Goal: Communication & Community: Share content

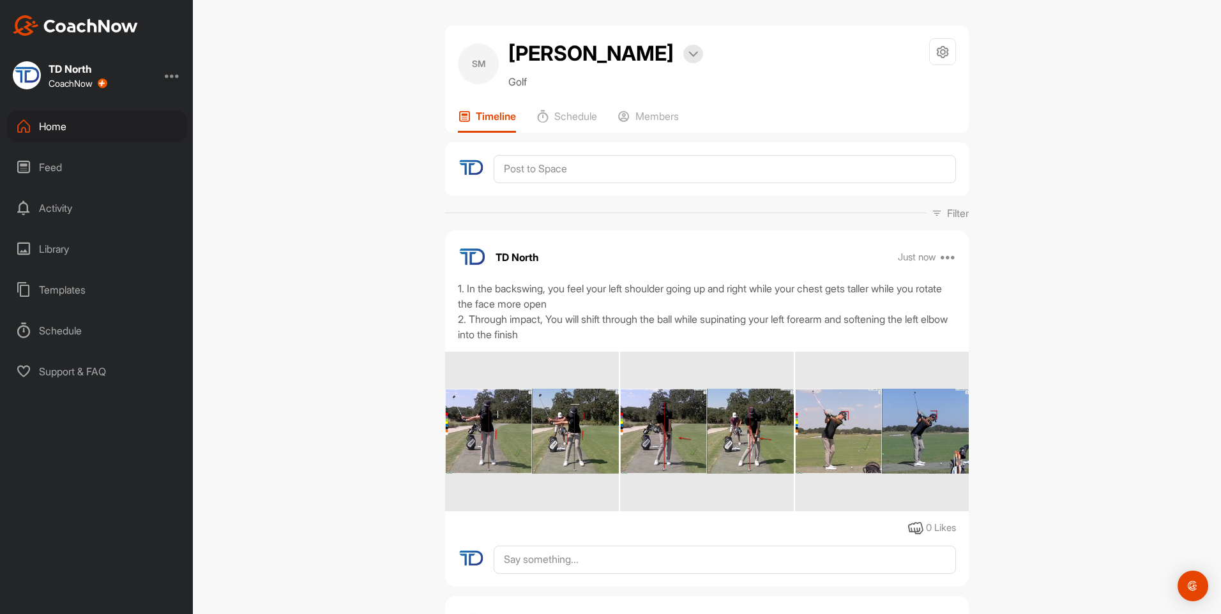
click at [103, 128] on div "Home" at bounding box center [97, 126] width 180 height 32
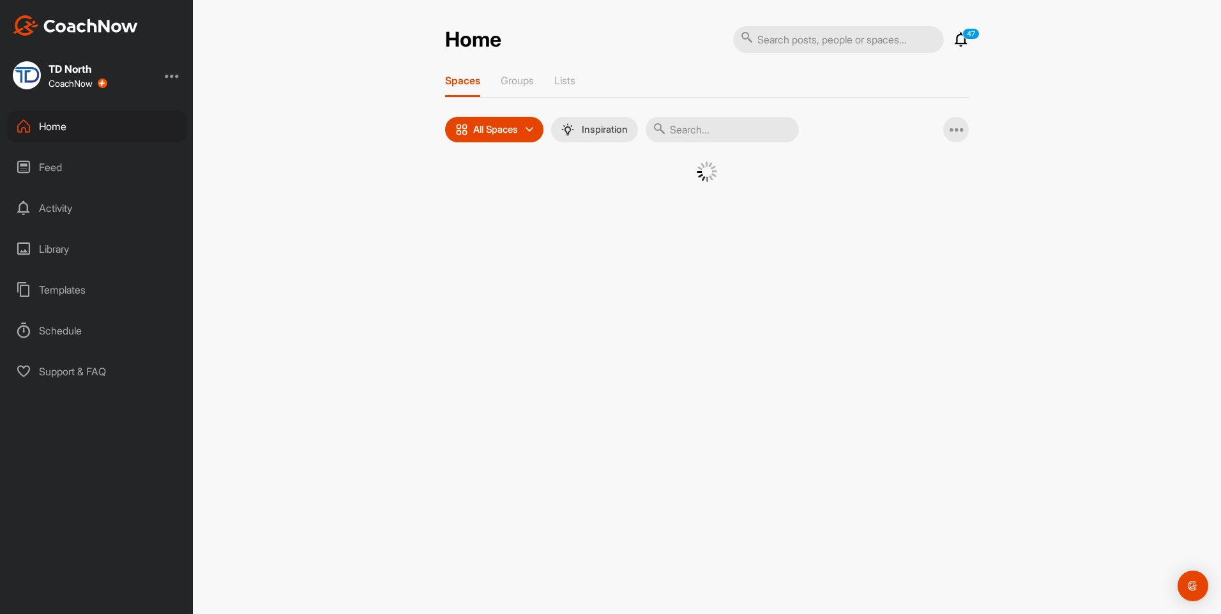
click at [723, 127] on input "text" at bounding box center [721, 130] width 153 height 26
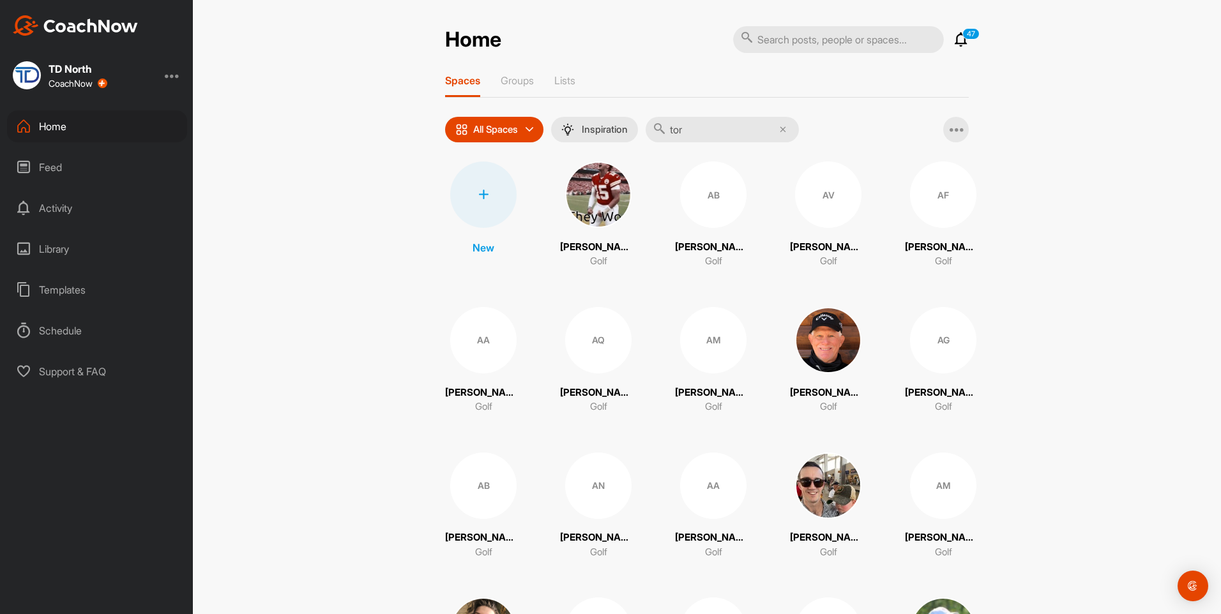
type input "torr"
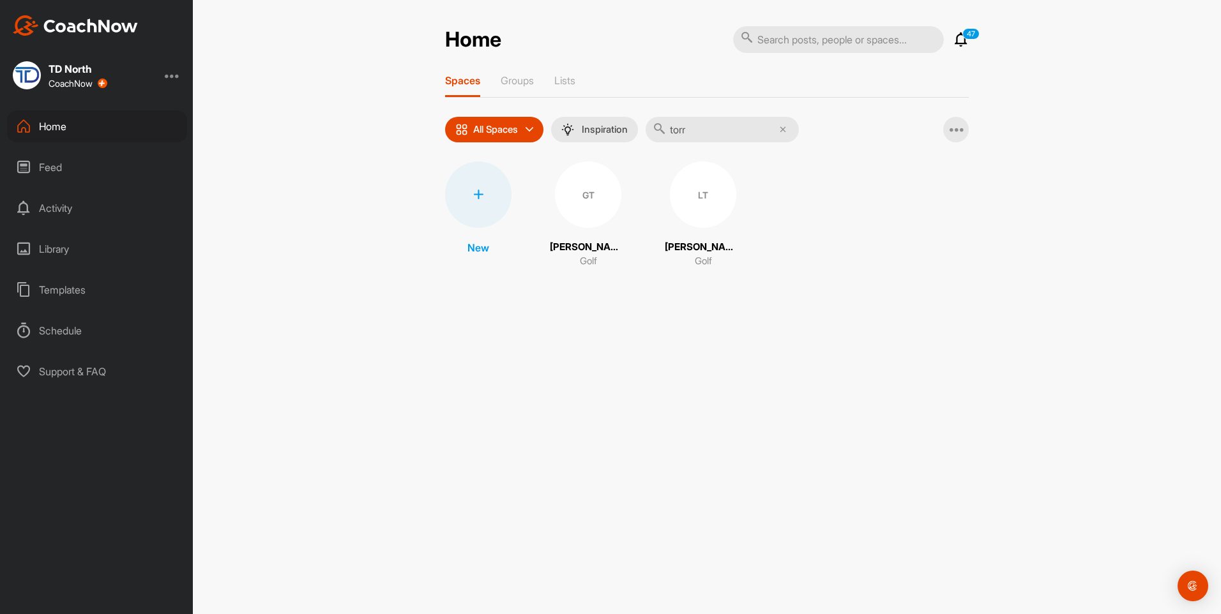
click at [706, 206] on div "LT" at bounding box center [703, 195] width 66 height 66
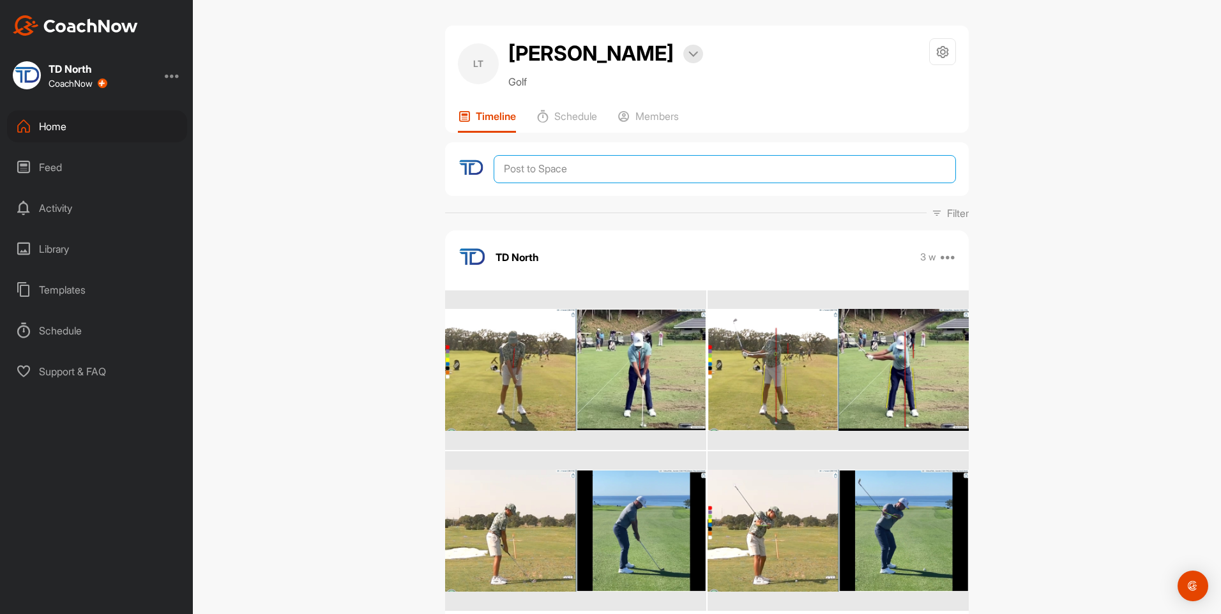
click at [623, 173] on textarea at bounding box center [724, 169] width 462 height 28
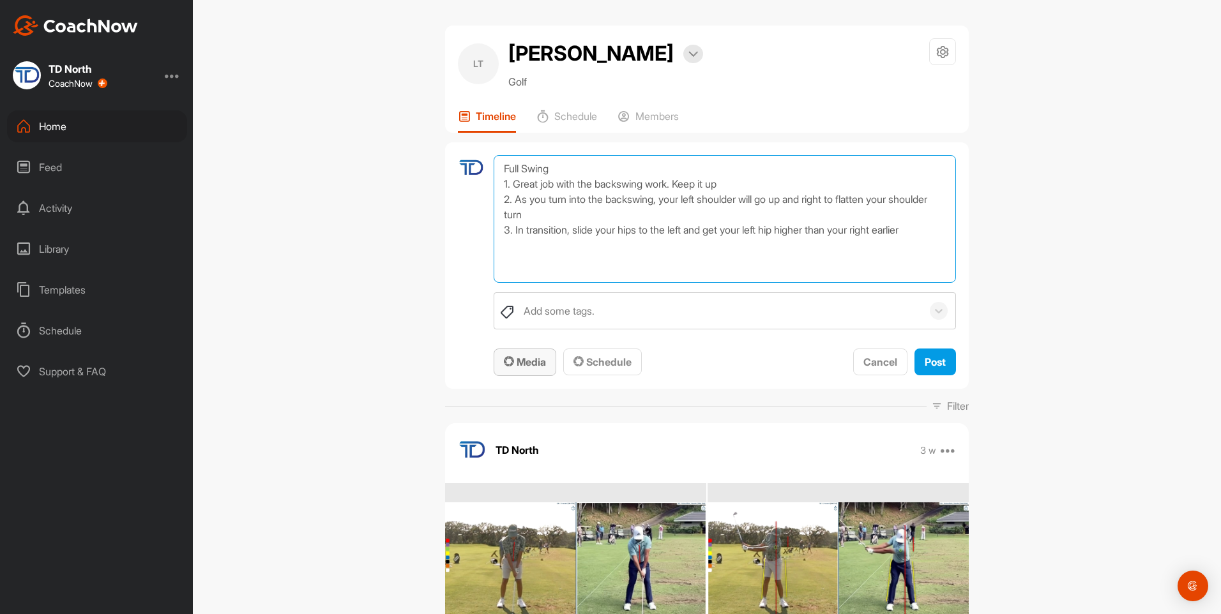
type textarea "Full Swing 1. Great job with the backswing work. Keep it up 2. As you turn into…"
click at [522, 354] on div "Media" at bounding box center [525, 361] width 42 height 15
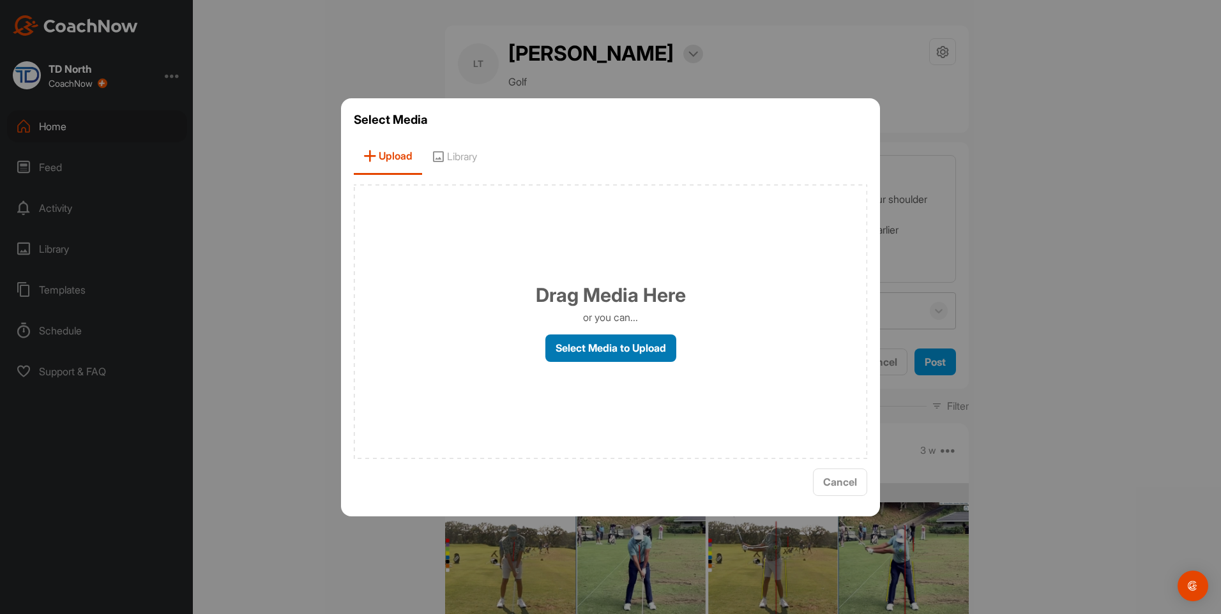
click at [655, 349] on label "Select Media to Upload" at bounding box center [610, 347] width 131 height 27
click at [0, 0] on input "Select Media to Upload" at bounding box center [0, 0] width 0 height 0
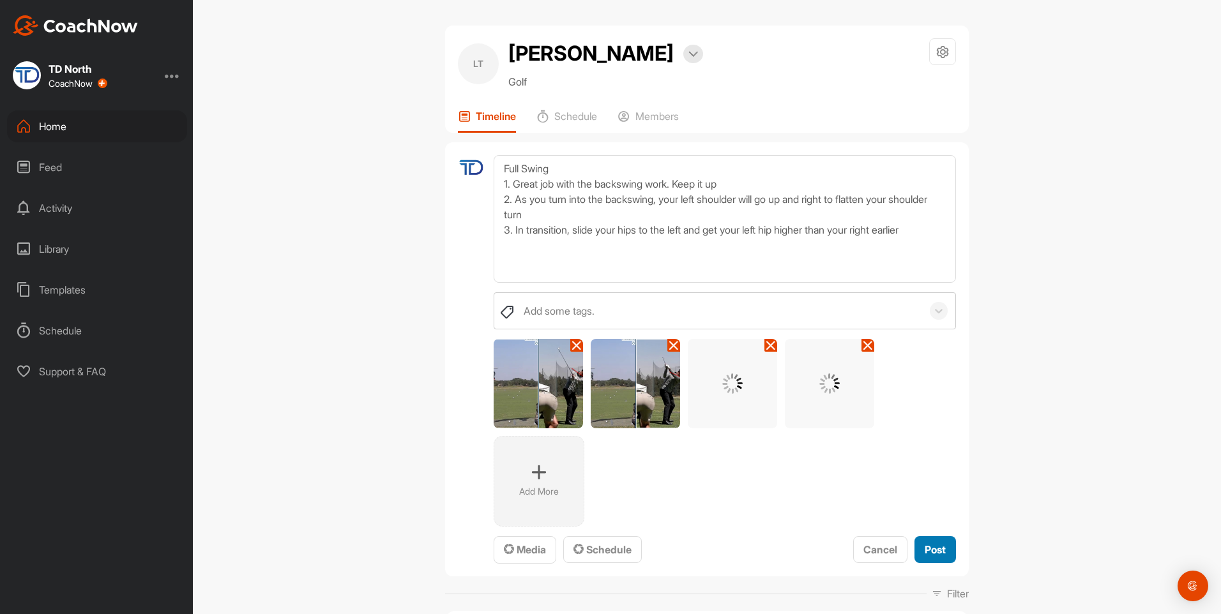
click at [936, 548] on span "Post" at bounding box center [934, 549] width 21 height 13
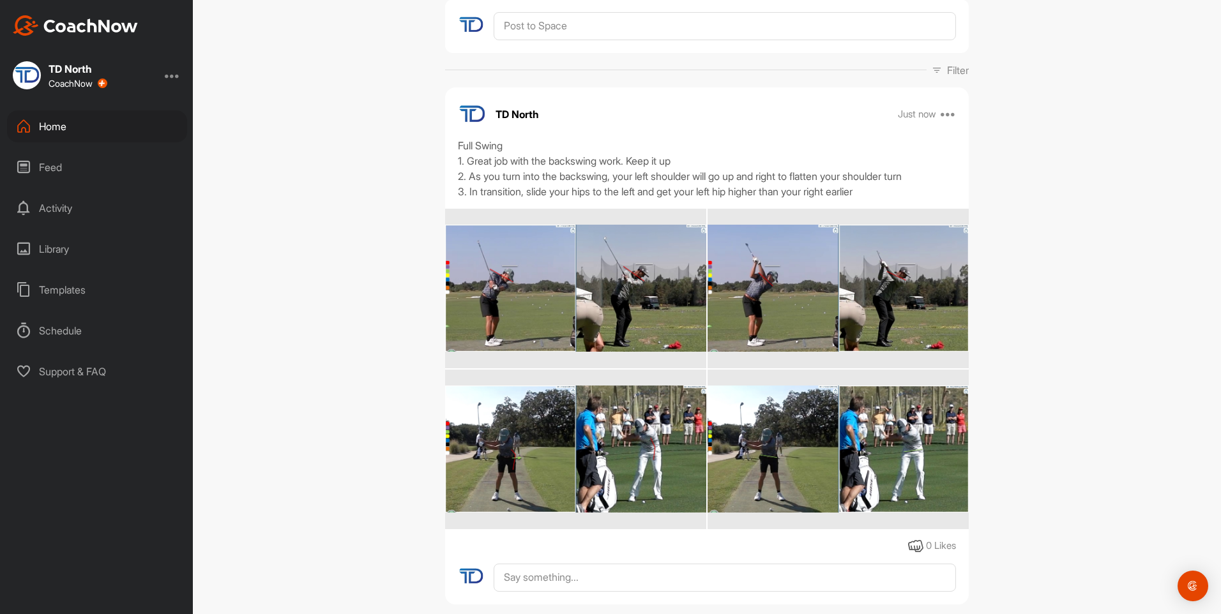
scroll to position [144, 0]
